Goal: Transaction & Acquisition: Purchase product/service

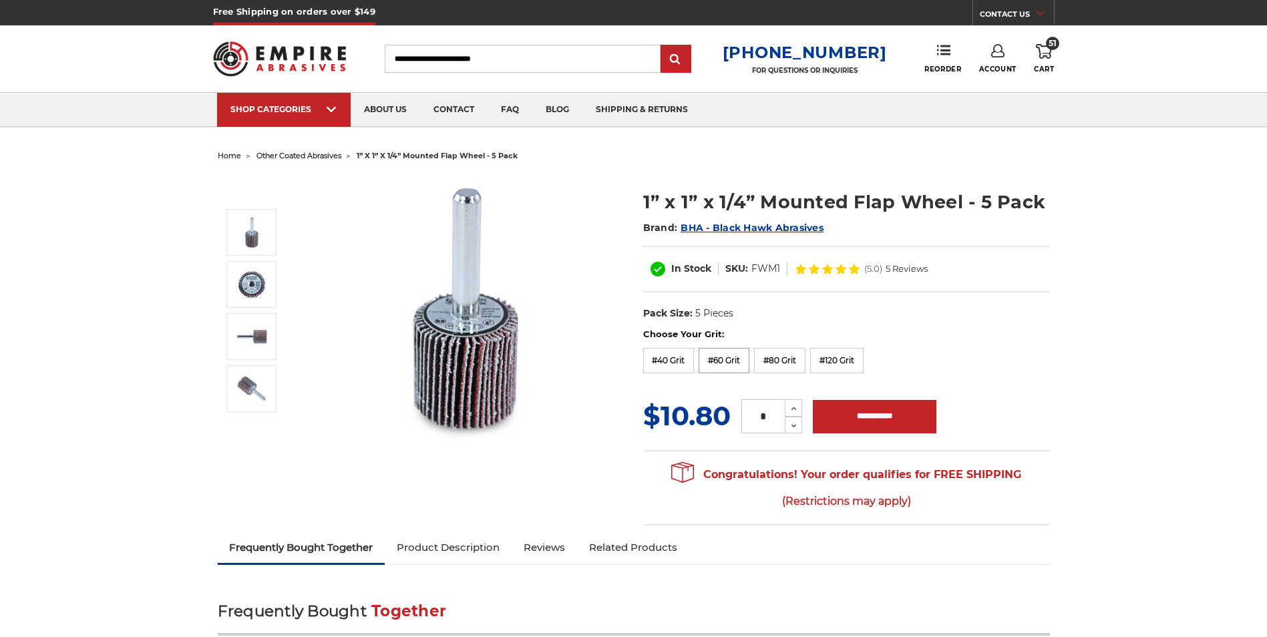
click at [731, 363] on label "#60 Grit" at bounding box center [724, 360] width 51 height 25
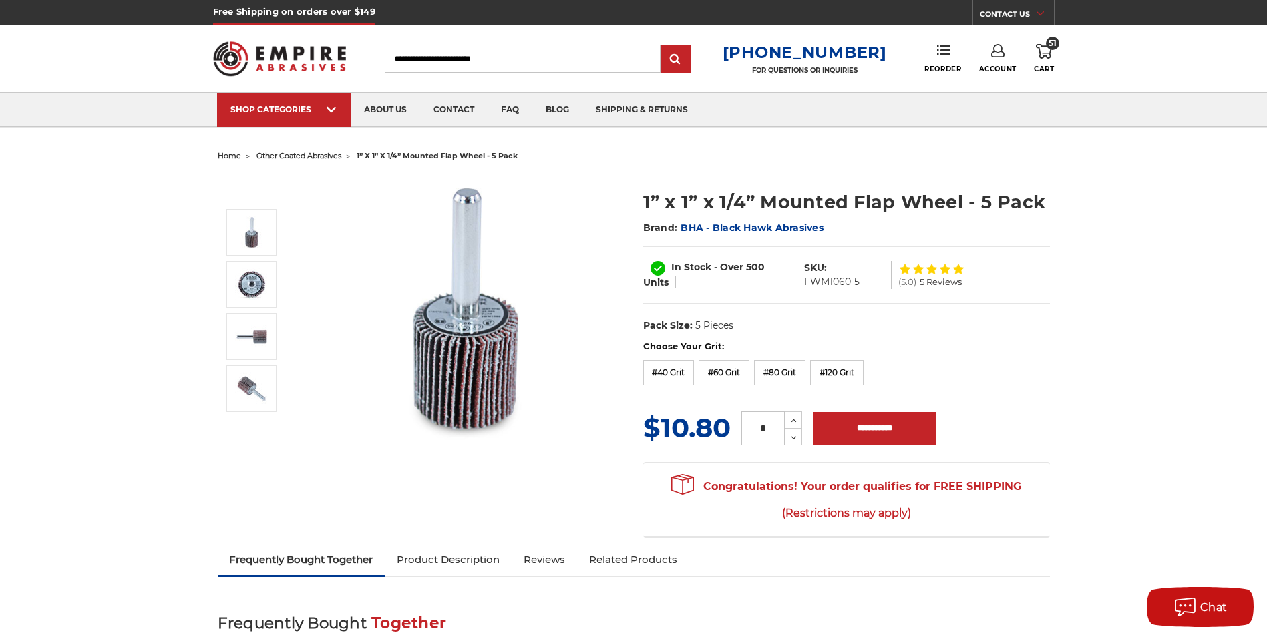
drag, startPoint x: 771, startPoint y: 429, endPoint x: 757, endPoint y: 429, distance: 13.4
click at [757, 429] on input "*" at bounding box center [762, 428] width 43 height 34
type input "*"
click at [887, 421] on input "**********" at bounding box center [875, 428] width 124 height 33
type input "**********"
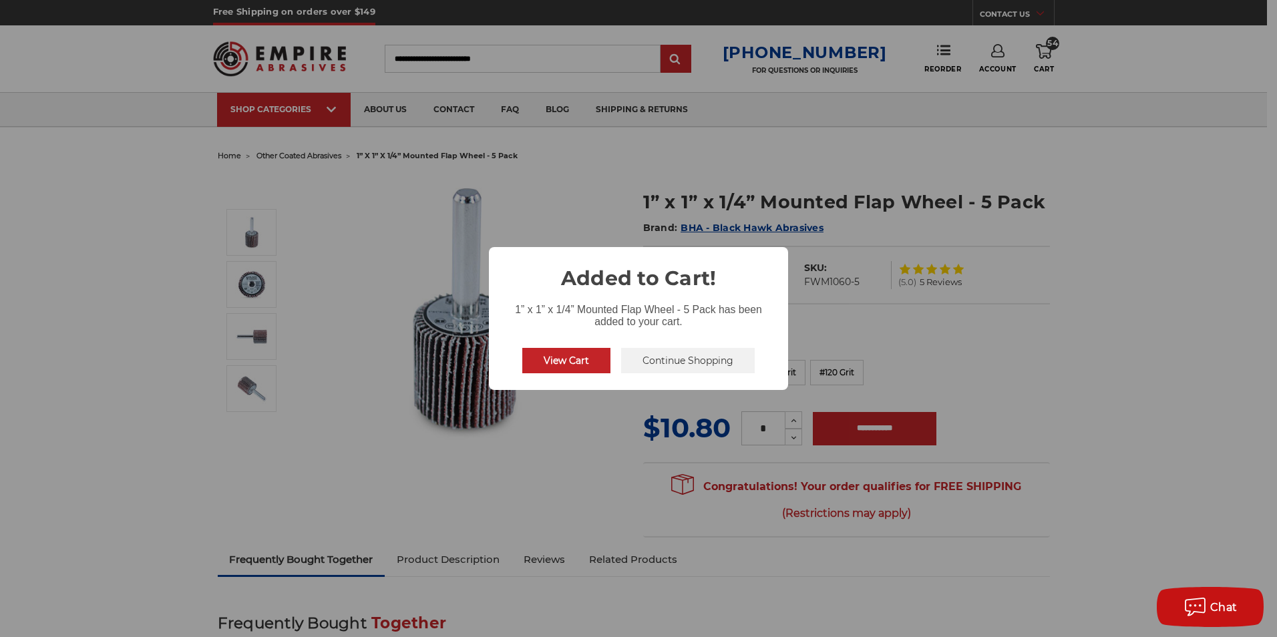
click at [698, 358] on button "Continue Shopping" at bounding box center [688, 360] width 134 height 25
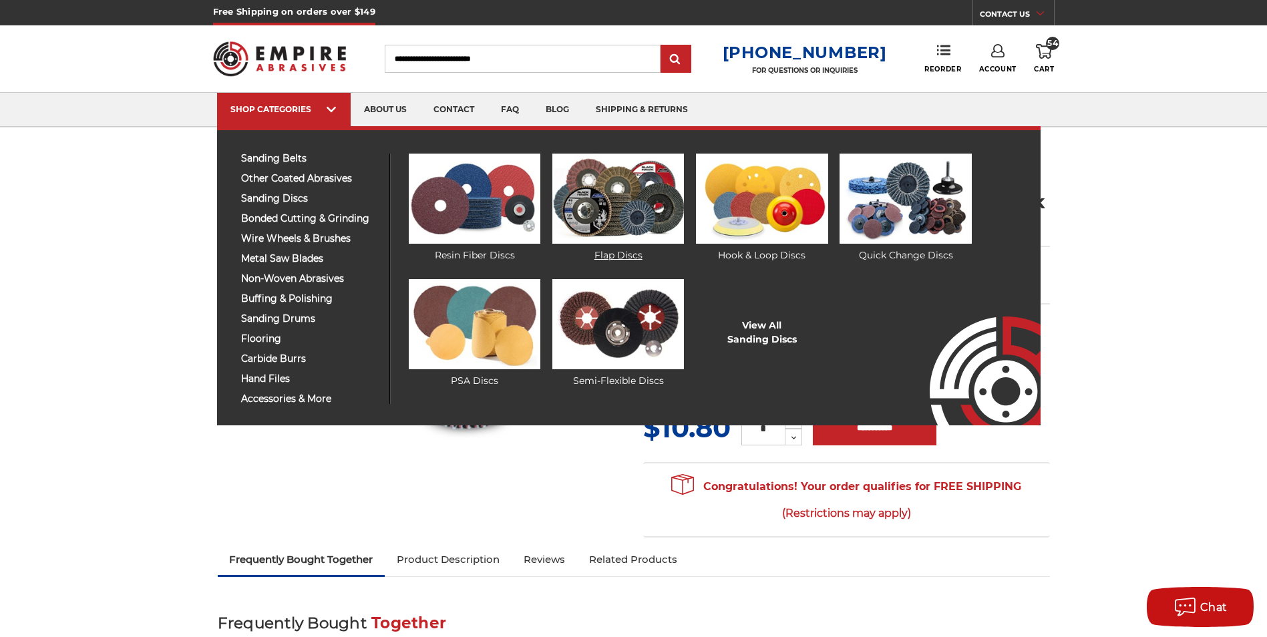
click at [602, 197] on img at bounding box center [618, 199] width 132 height 90
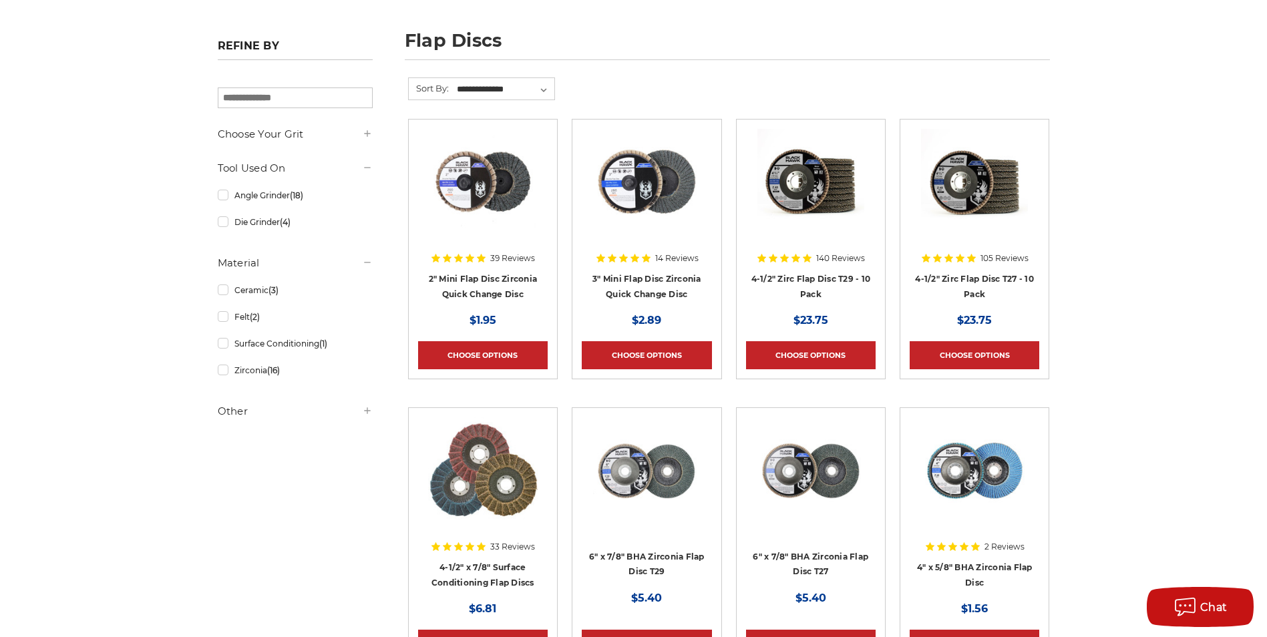
scroll to position [200, 0]
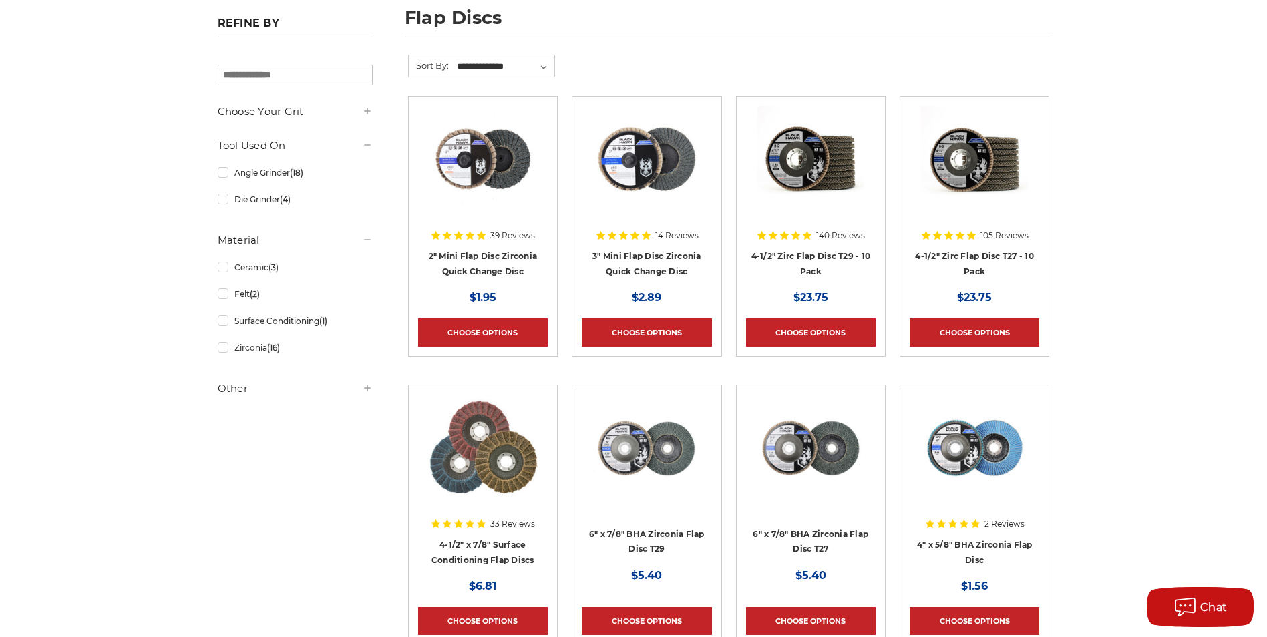
click at [618, 172] on img at bounding box center [646, 159] width 107 height 107
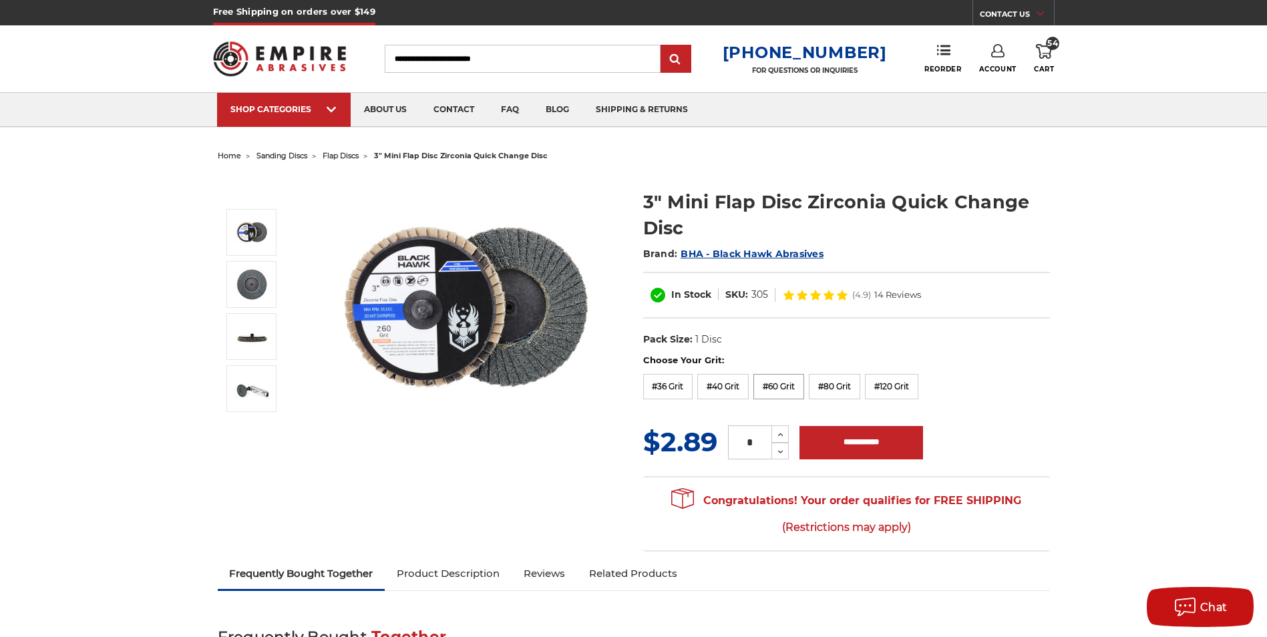
click at [783, 385] on label "#60 Grit" at bounding box center [778, 386] width 51 height 25
click at [785, 431] on icon at bounding box center [780, 435] width 10 height 12
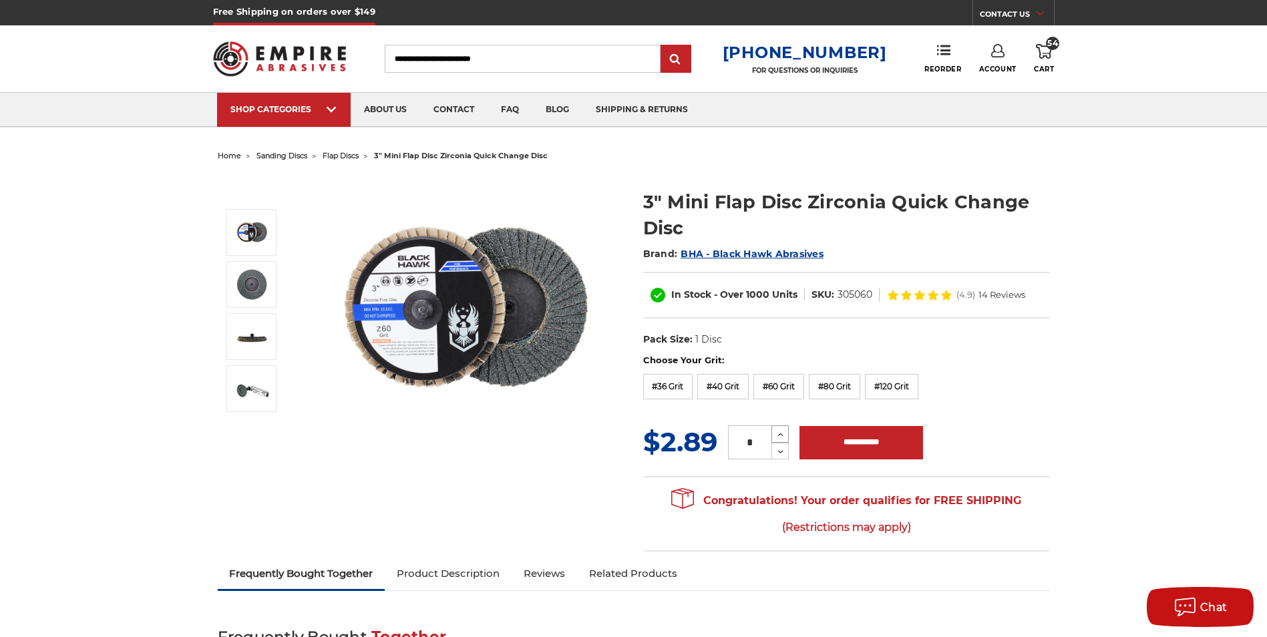
type input "*"
click at [855, 444] on input "**********" at bounding box center [861, 442] width 124 height 33
type input "**********"
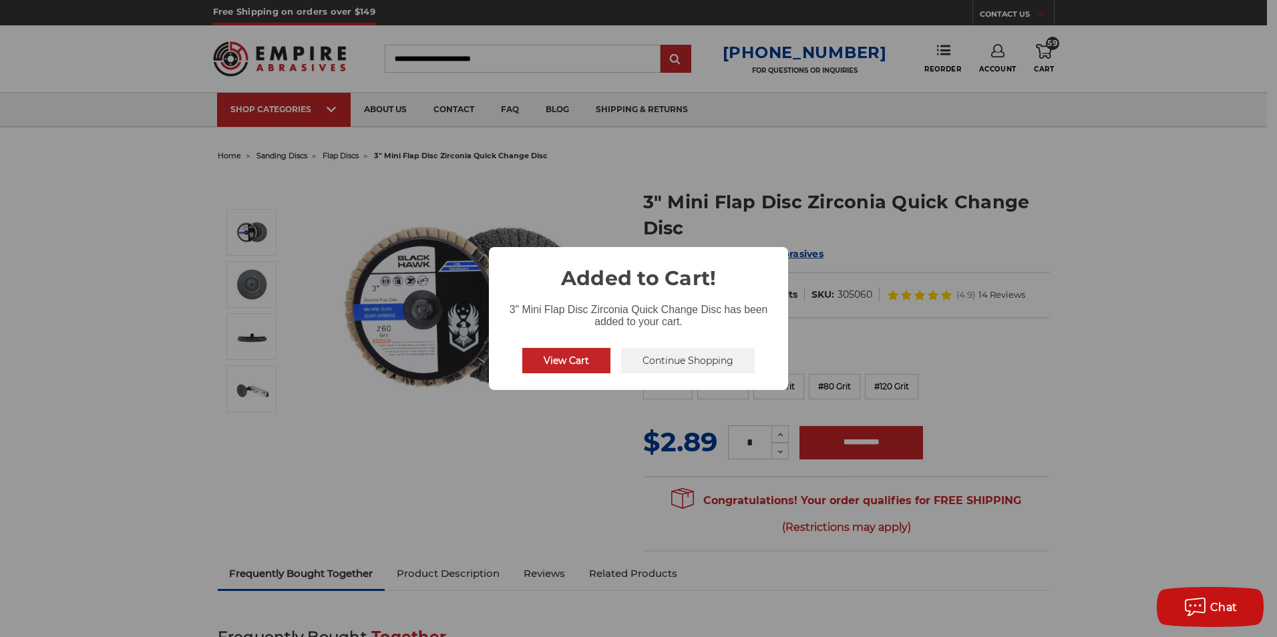
click at [667, 359] on button "Continue Shopping" at bounding box center [688, 360] width 134 height 25
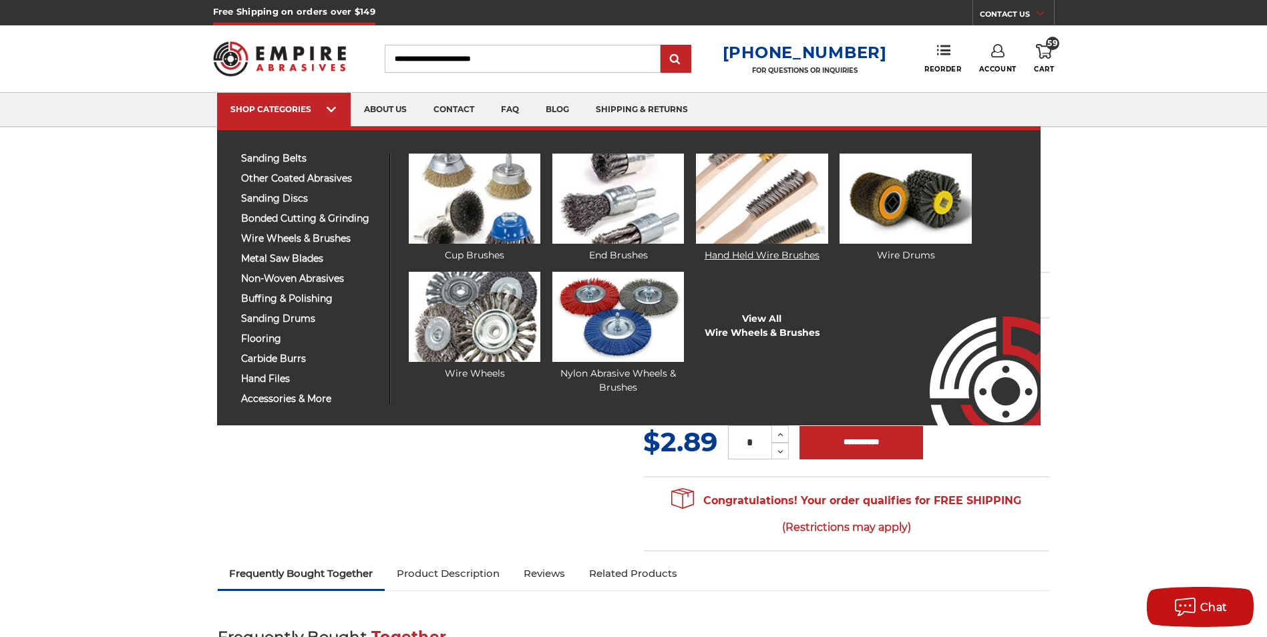
click at [775, 209] on img at bounding box center [762, 199] width 132 height 90
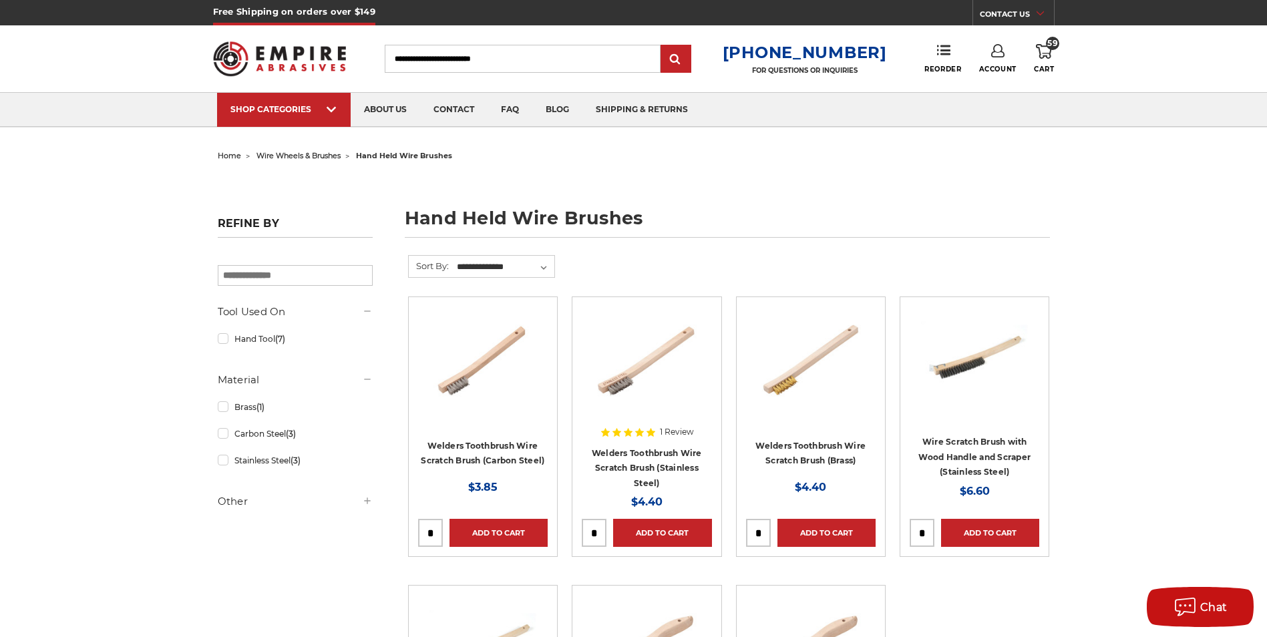
click at [1047, 45] on span "59" at bounding box center [1052, 43] width 13 height 13
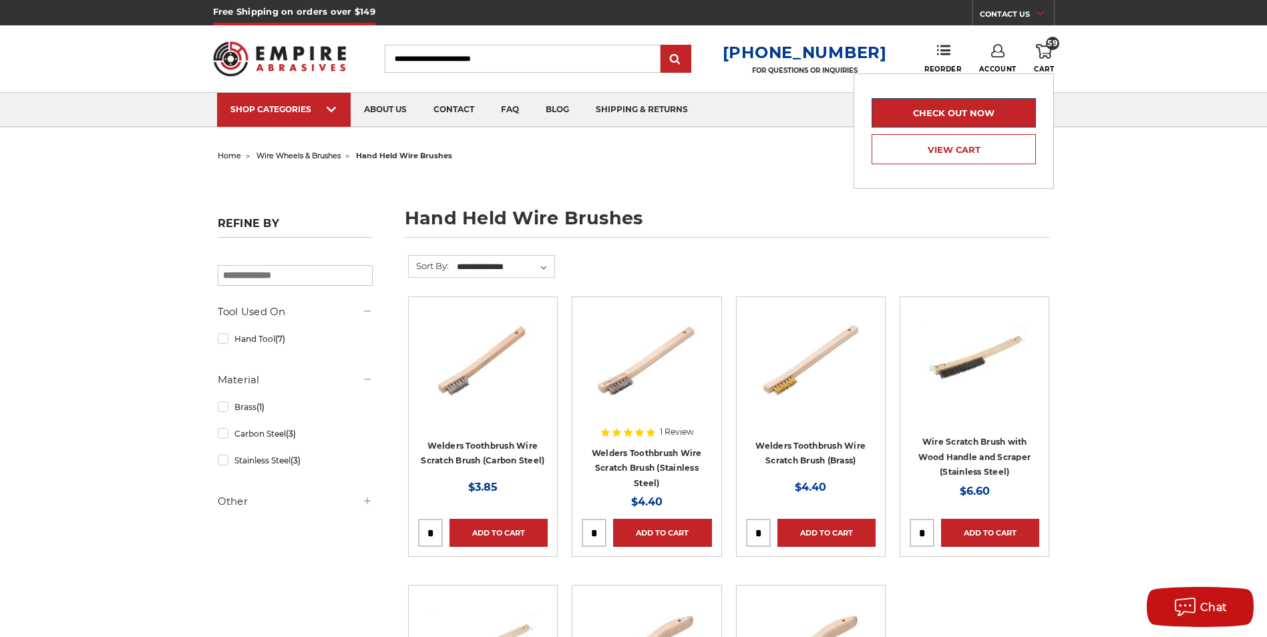
click at [969, 106] on link "Check out now" at bounding box center [954, 112] width 164 height 29
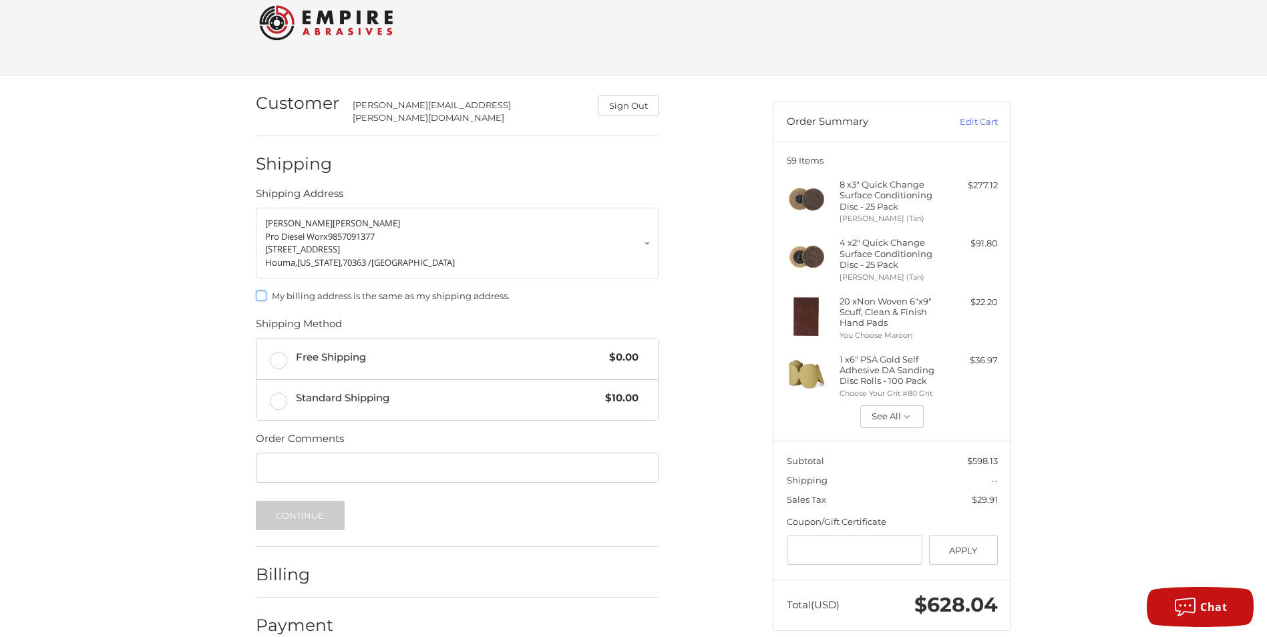
scroll to position [49, 0]
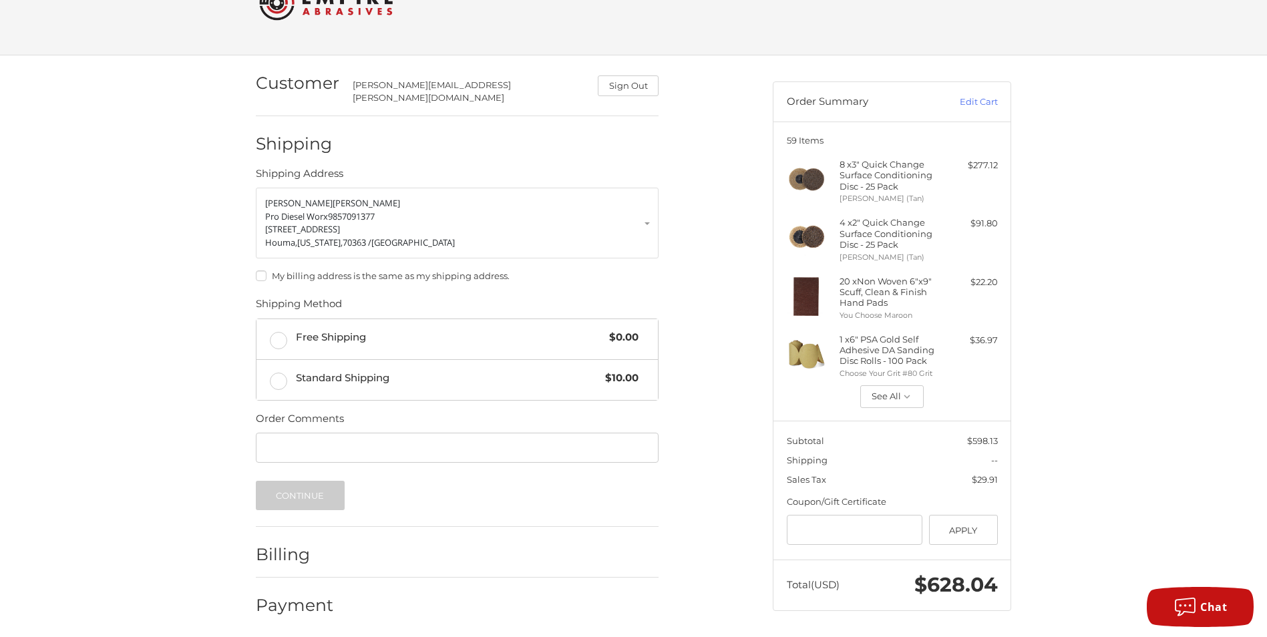
click at [1171, 637] on div at bounding box center [633, 641] width 1267 height 0
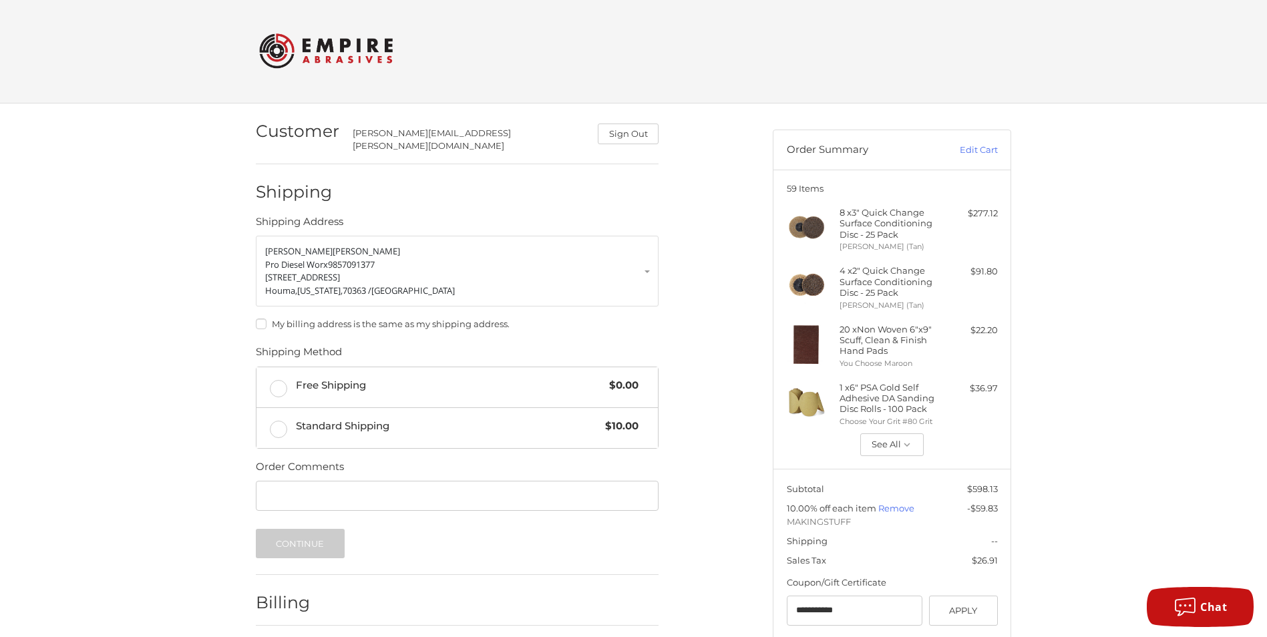
scroll to position [0, 0]
click at [279, 375] on label "Free Shipping $0.00" at bounding box center [456, 389] width 401 height 40
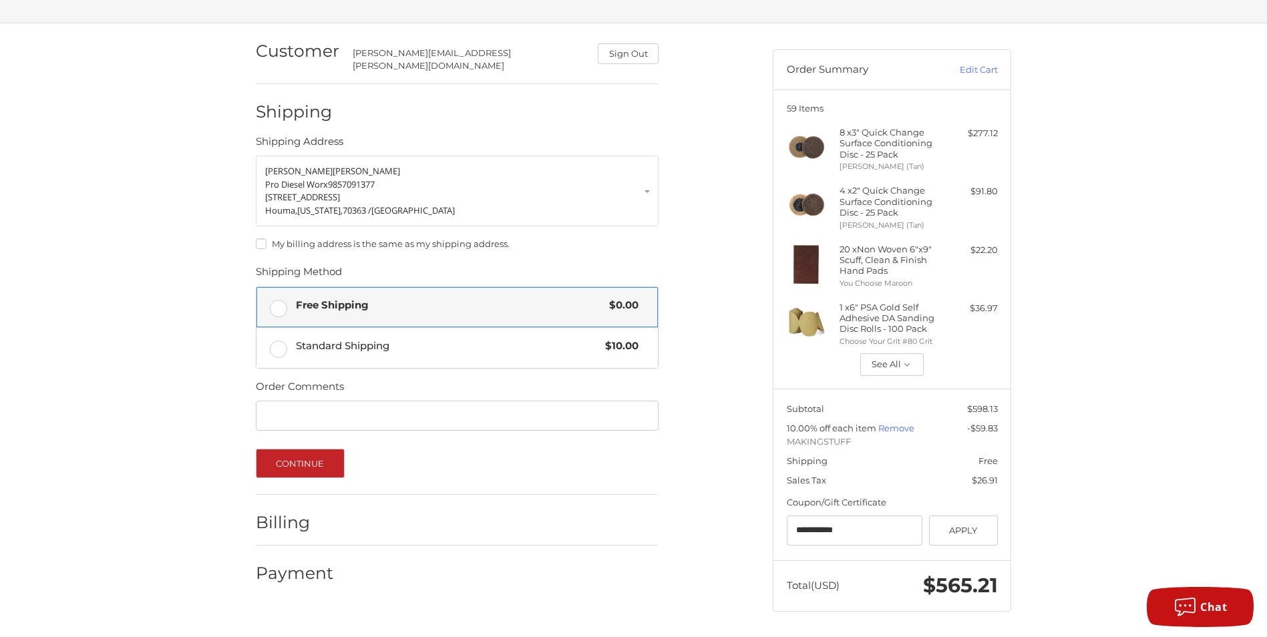
scroll to position [82, 0]
click at [304, 448] on button "Continue" at bounding box center [300, 462] width 89 height 29
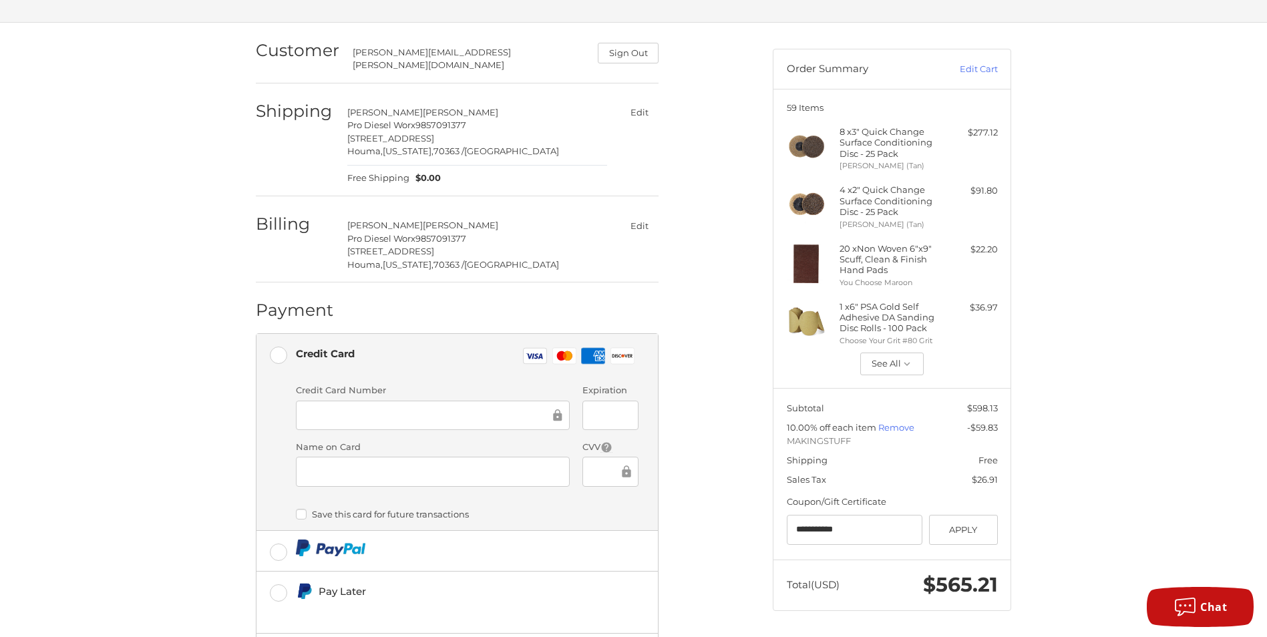
click at [225, 419] on div "Customer [PERSON_NAME][EMAIL_ADDRESS][PERSON_NAME][DOMAIN_NAME] Sign Out Shippi…" at bounding box center [633, 390] width 1267 height 734
click at [409, 357] on div "Credit Card Visa Master Amex Discover" at bounding box center [467, 356] width 343 height 27
drag, startPoint x: 275, startPoint y: 393, endPoint x: 279, endPoint y: 382, distance: 11.2
click at [275, 393] on li "Credit Card Visa Master Amex Discover Credit card Credit Card Number Expiration…" at bounding box center [456, 432] width 401 height 197
click at [187, 377] on div "Customer barry.lirette@yahoo.com Sign Out Shipping Barry Lirette Pro Diesel Wor…" at bounding box center [633, 390] width 1267 height 734
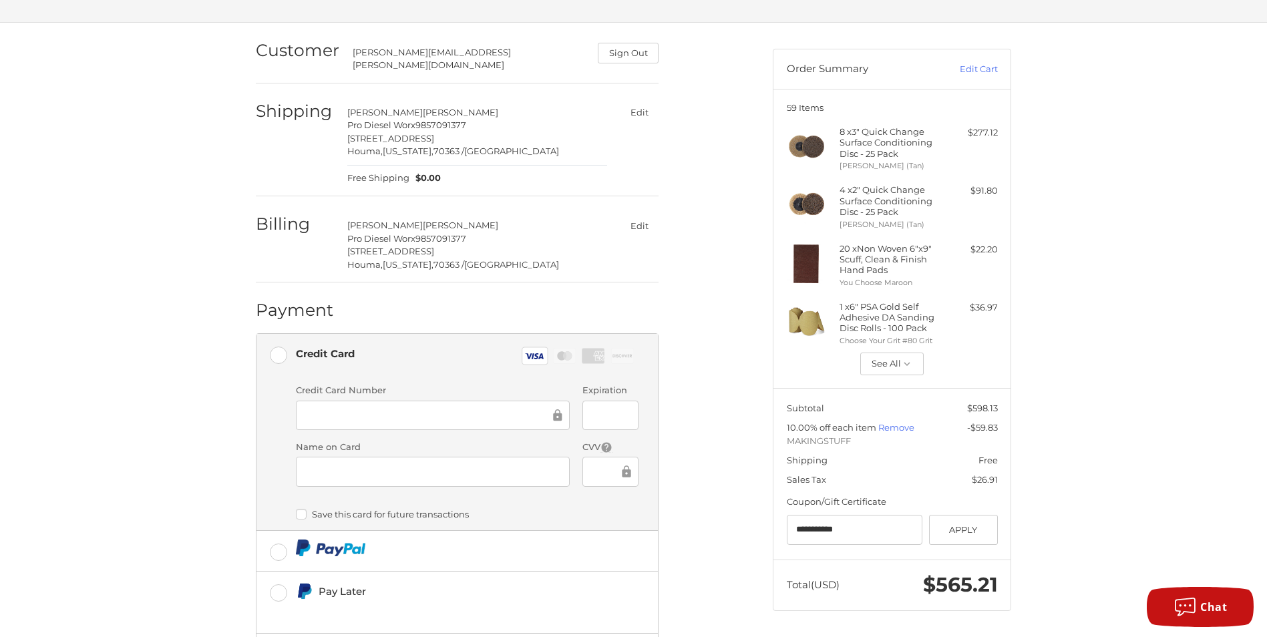
scroll to position [149, 0]
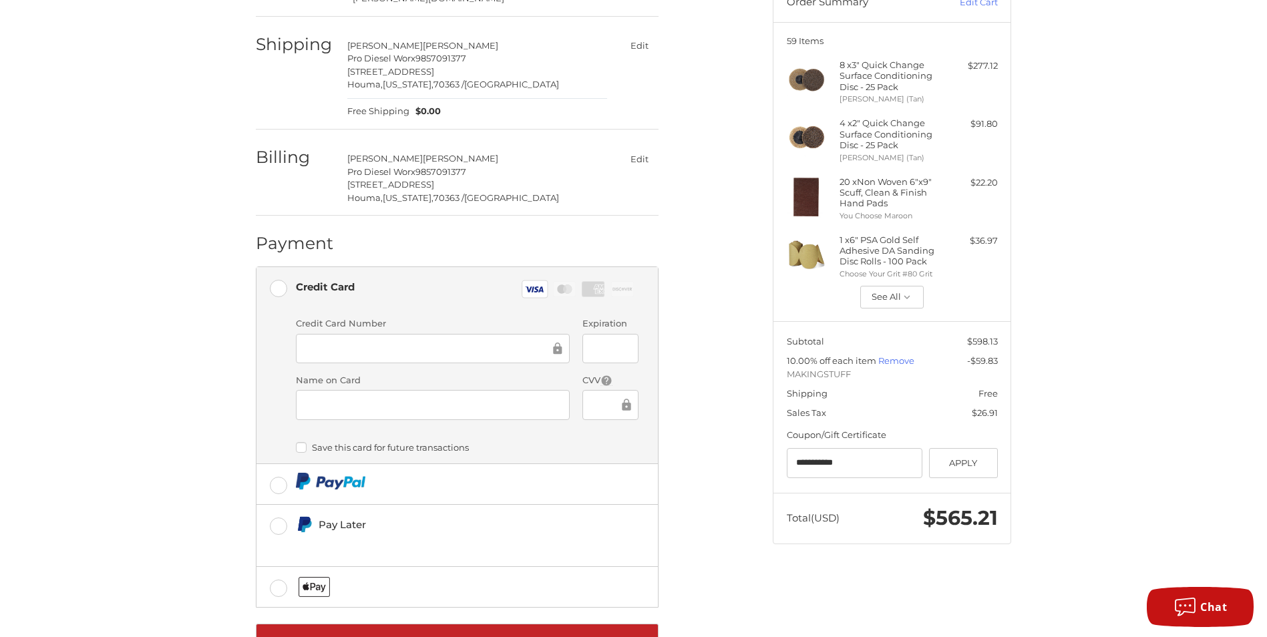
click at [705, 427] on ol "Customer barry.lirette@yahoo.com Sign Out Shipping Barry Lirette Pro Diesel Wor…" at bounding box center [483, 308] width 455 height 705
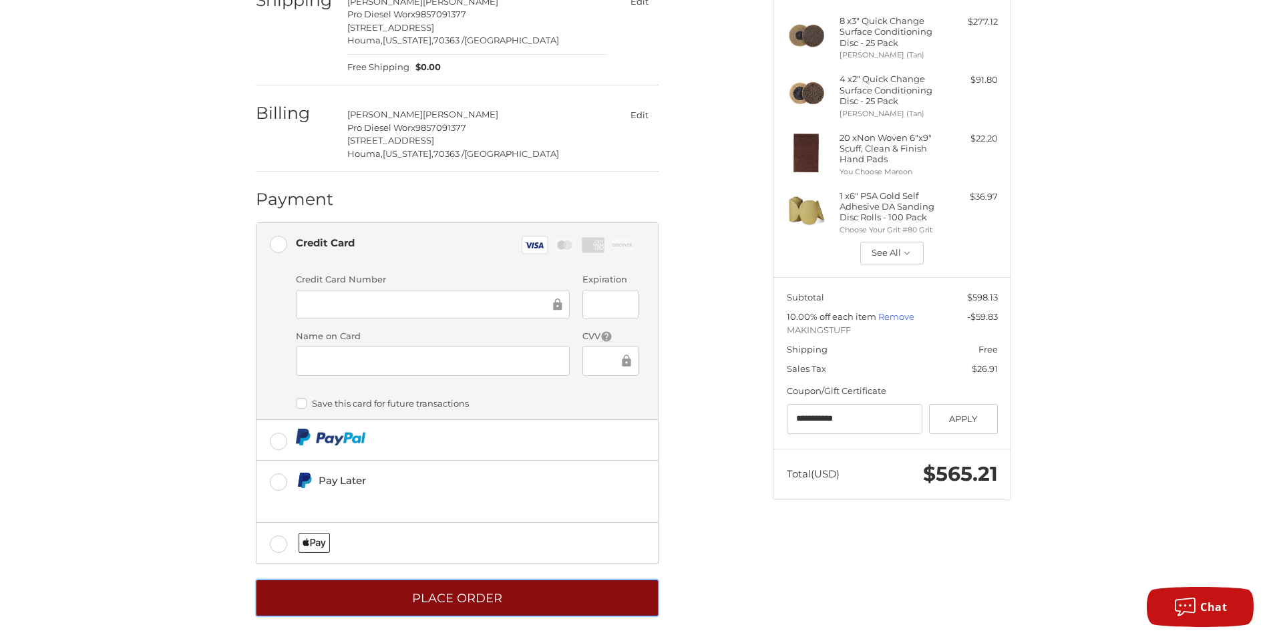
click at [413, 582] on button "Place Order" at bounding box center [457, 598] width 403 height 37
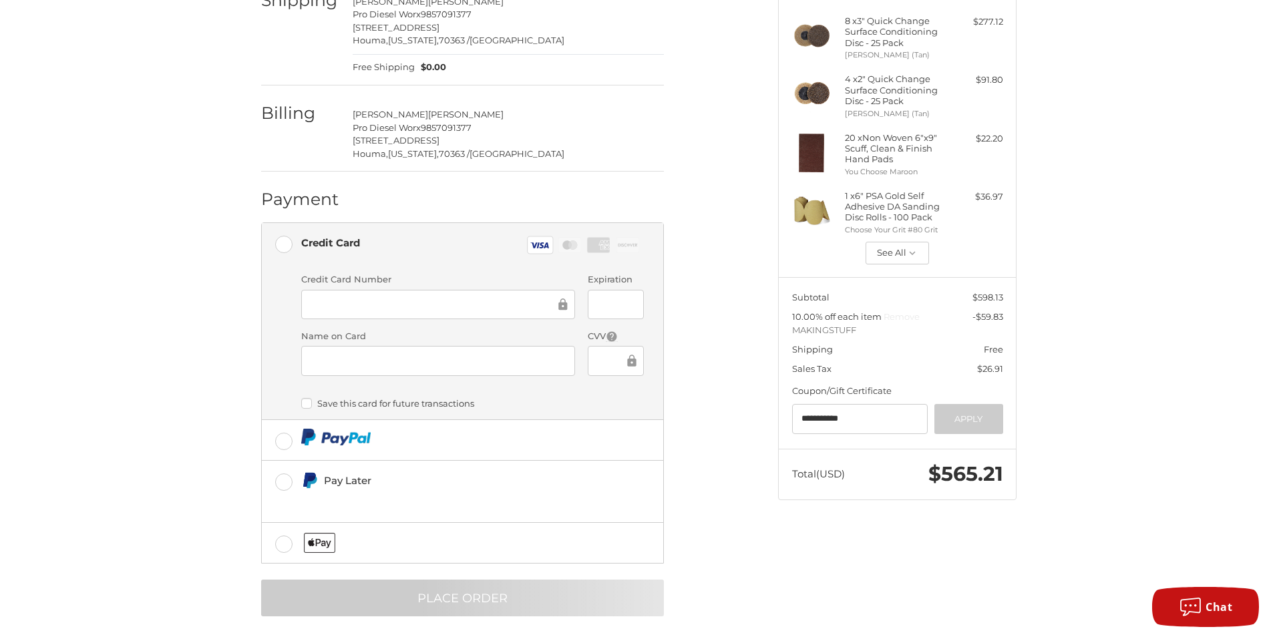
scroll to position [0, 0]
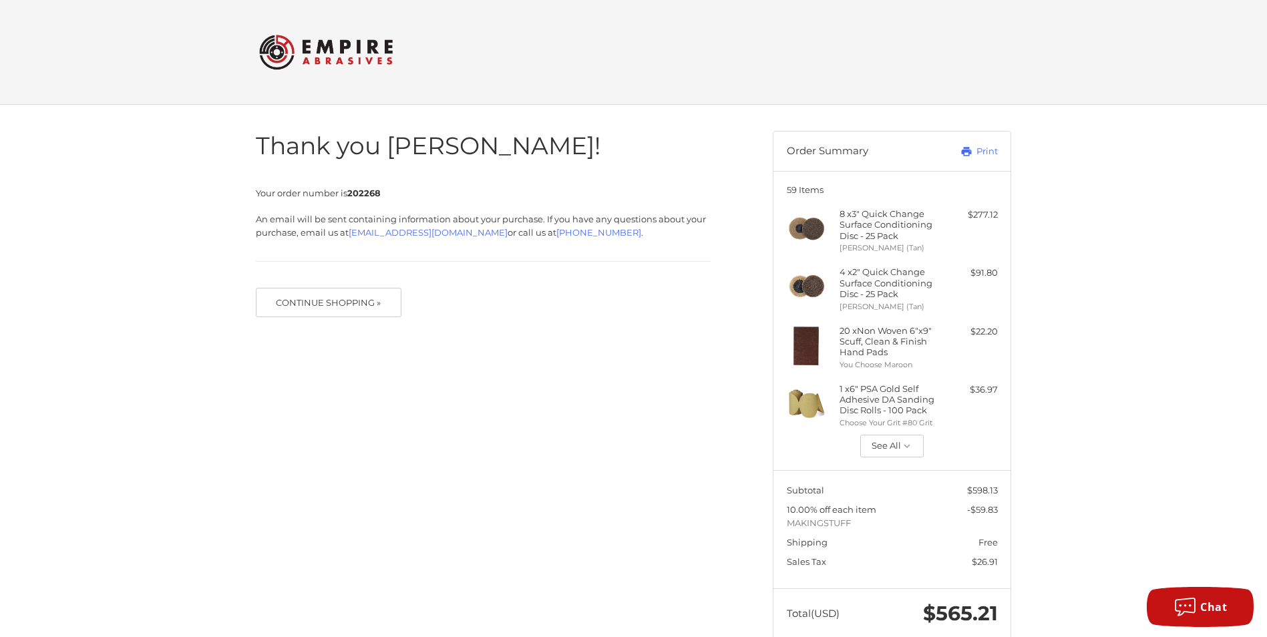
scroll to position [29, 0]
